Goal: Information Seeking & Learning: Learn about a topic

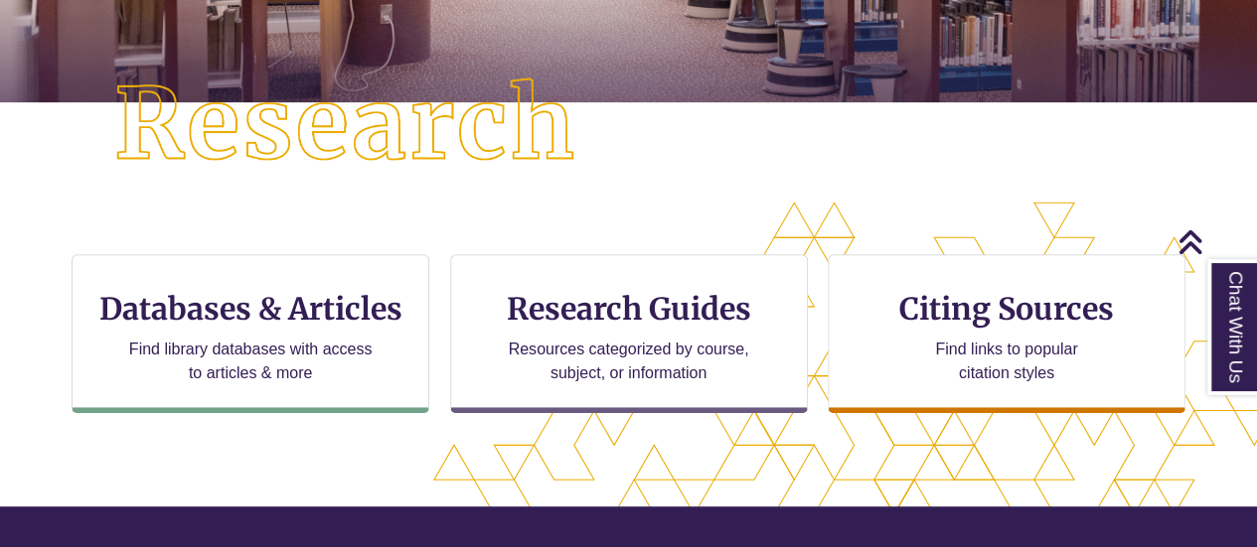
scroll to position [10, 10]
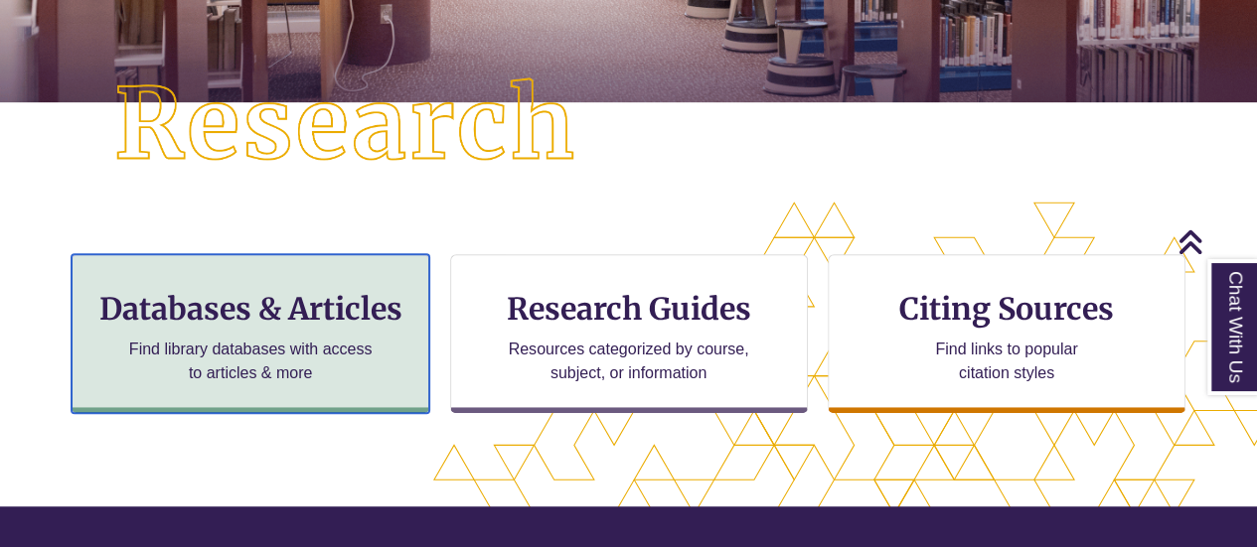
click at [351, 274] on div "Databases & Articles Find library databases with access to articles & more" at bounding box center [251, 333] width 358 height 159
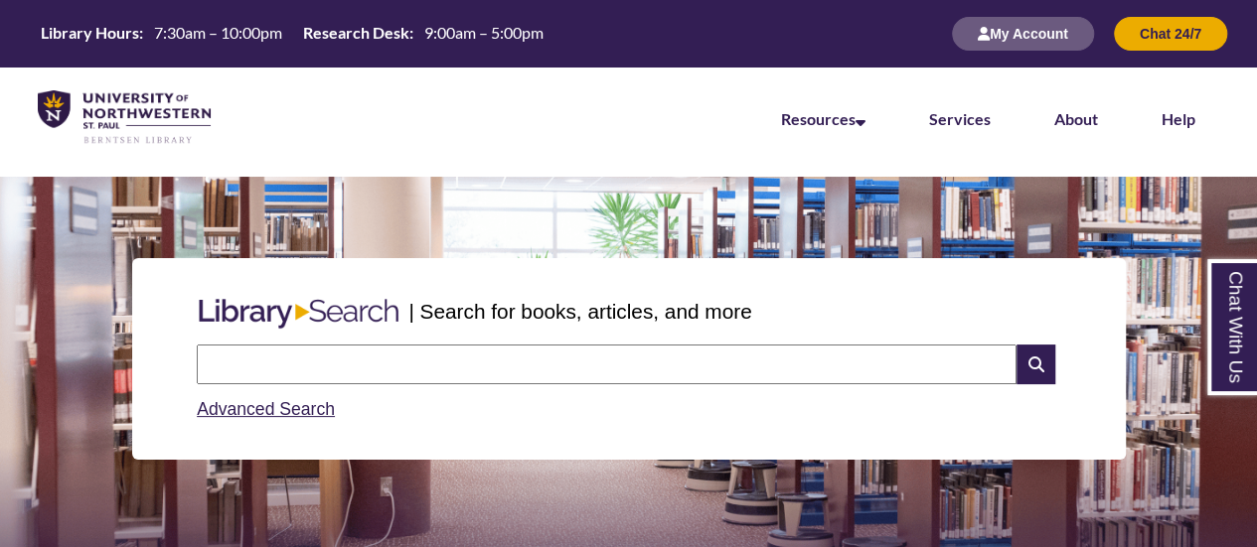
click at [411, 371] on input "text" at bounding box center [607, 365] width 820 height 40
click at [403, 271] on div "| Search for books, articles, and more Search Advanced Search" at bounding box center [629, 359] width 994 height 202
click at [491, 368] on input "text" at bounding box center [607, 365] width 820 height 40
type input "**********"
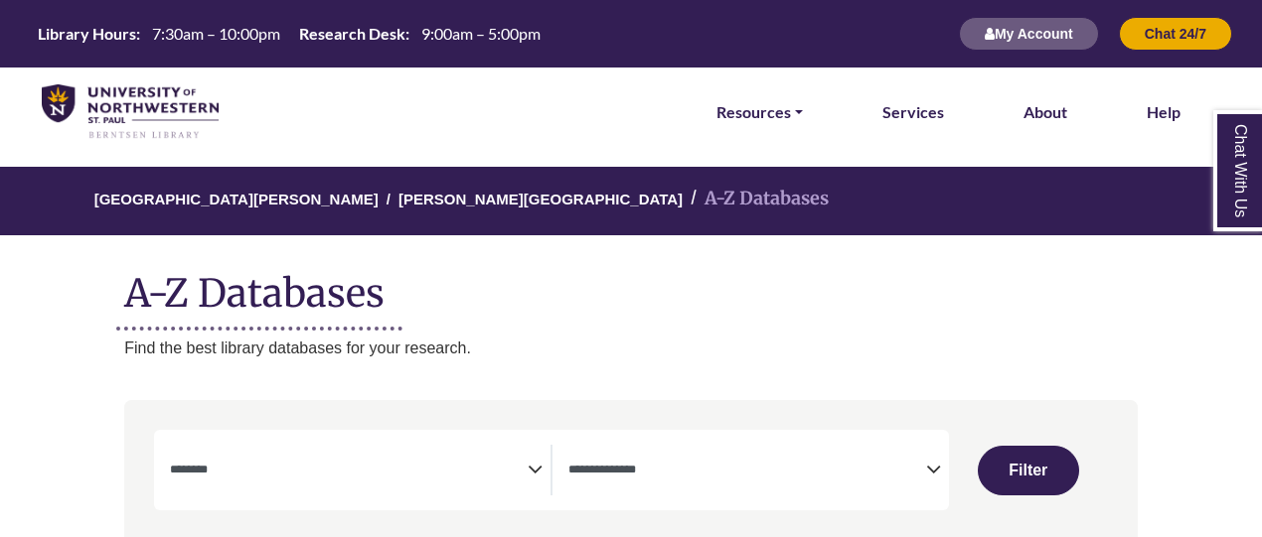
select select "Database Subject Filter"
select select "Database Types Filter"
